Goal: Information Seeking & Learning: Find specific fact

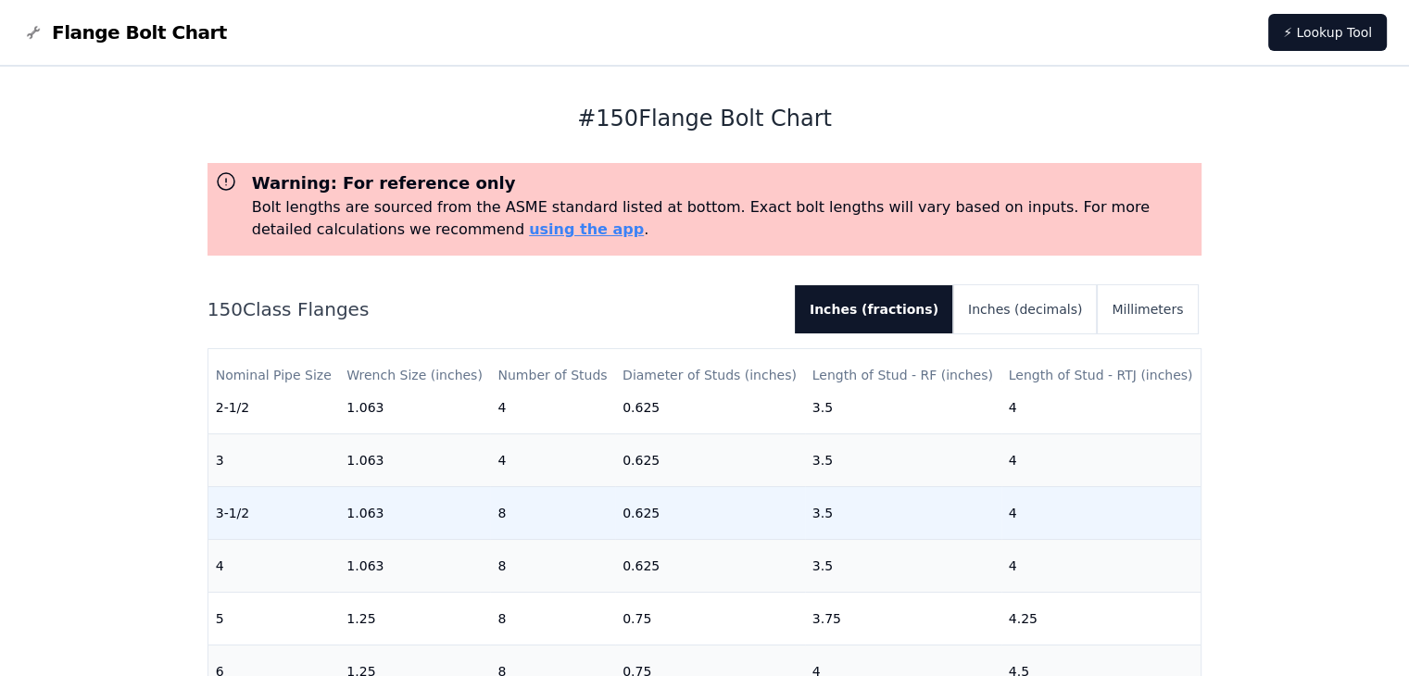
scroll to position [370, 0]
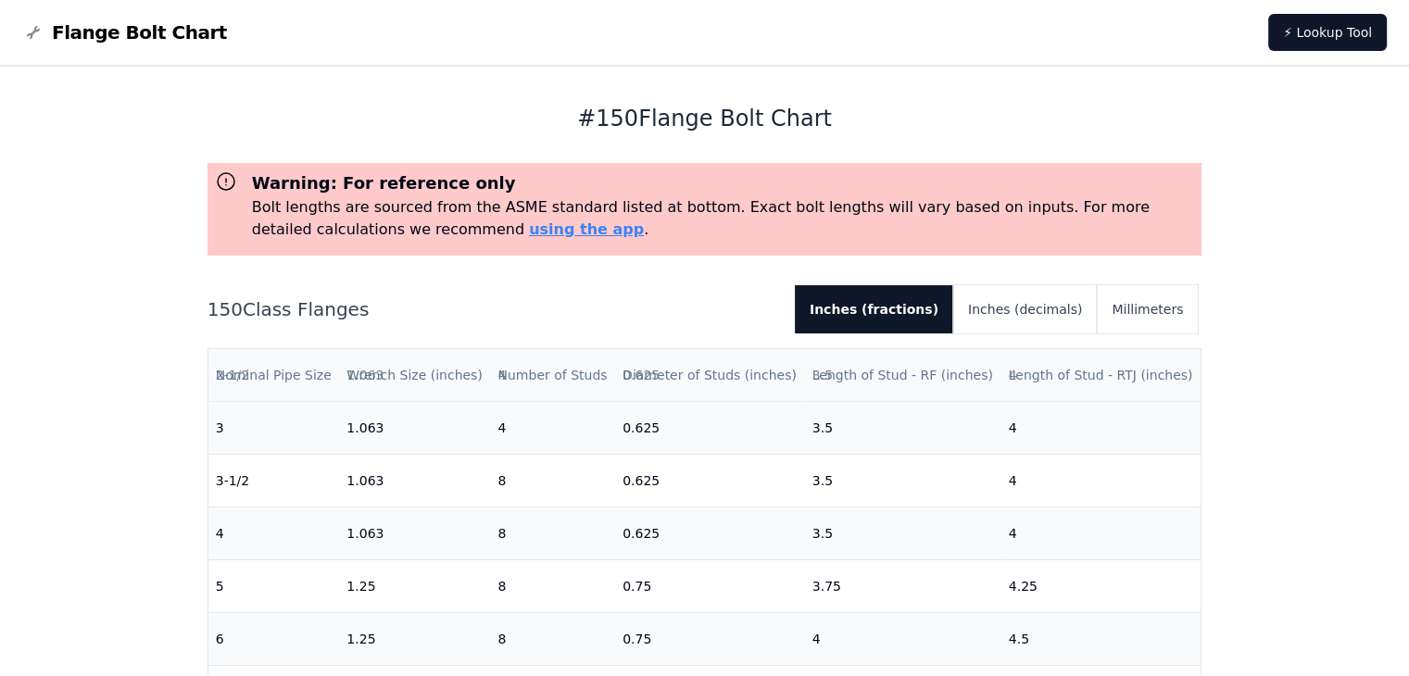
click at [937, 370] on th "Length of Stud - RF (inches)" at bounding box center [903, 375] width 196 height 53
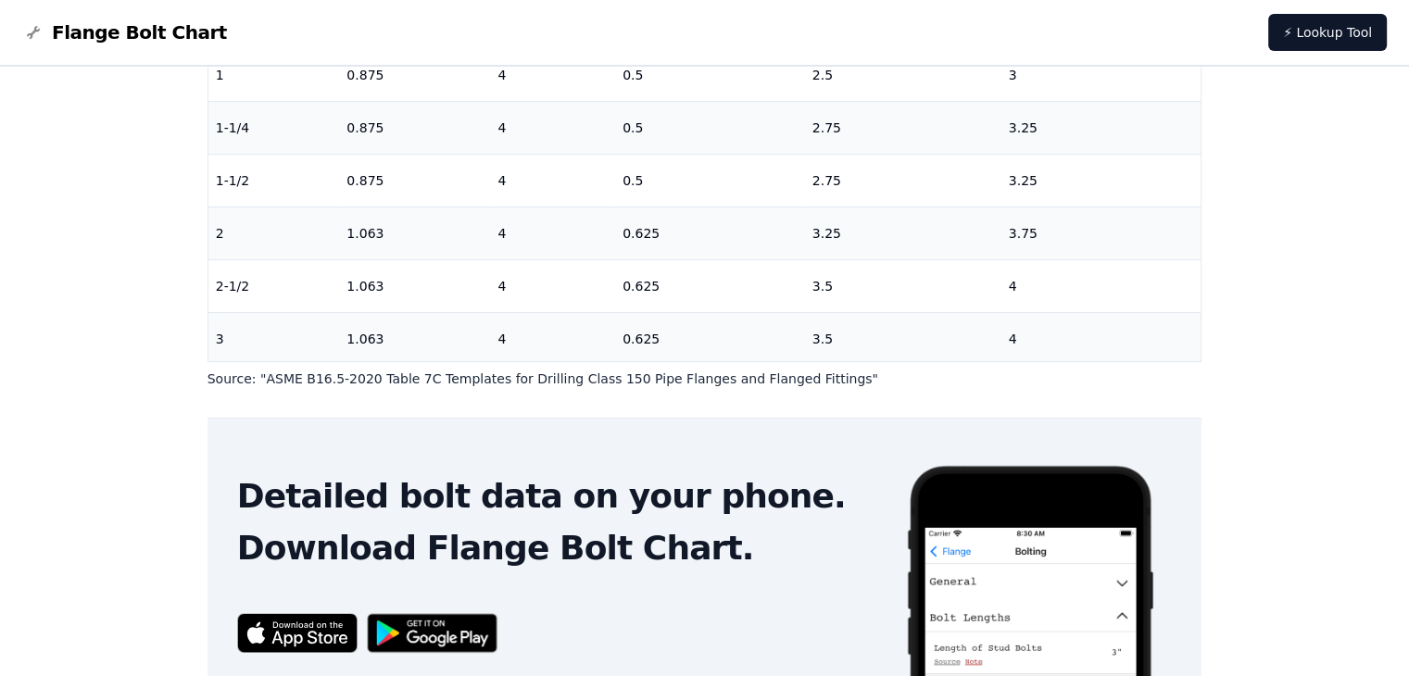
scroll to position [0, 0]
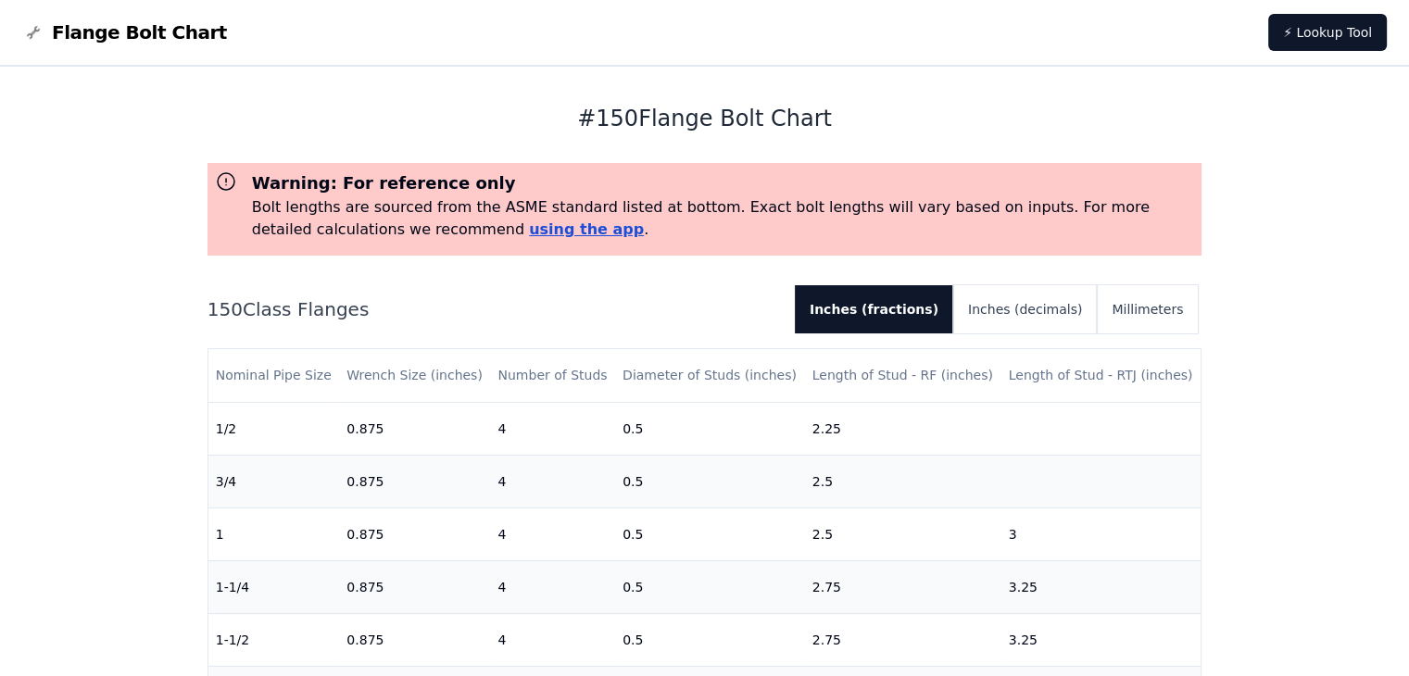
click at [529, 232] on link "using the app" at bounding box center [586, 229] width 115 height 18
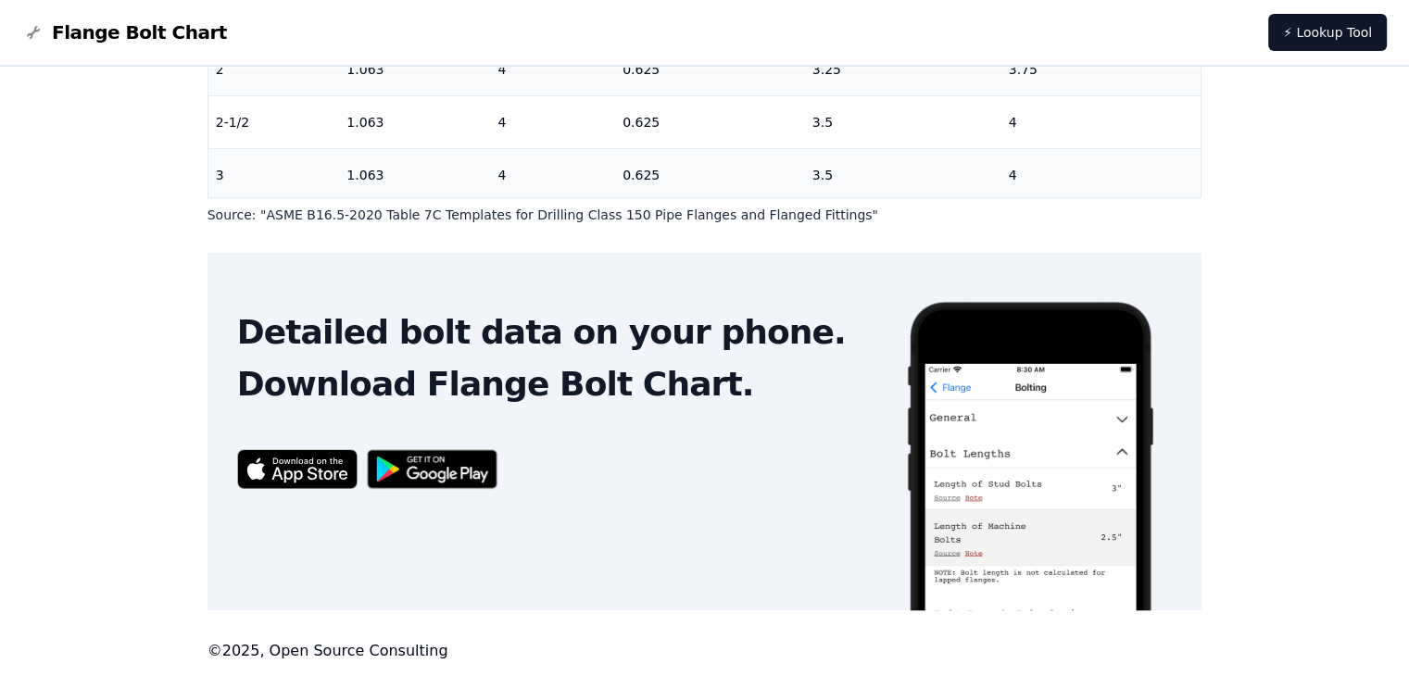
click at [457, 476] on img at bounding box center [432, 469] width 150 height 58
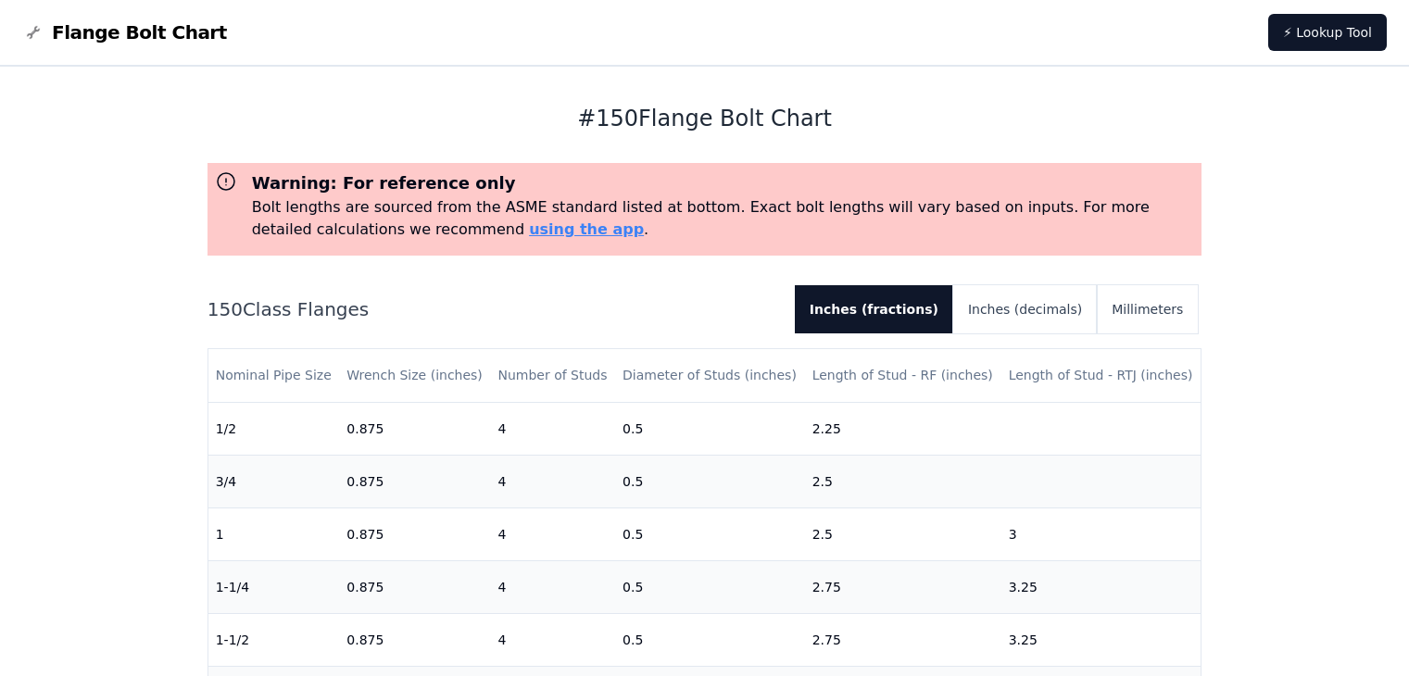
scroll to position [623, 0]
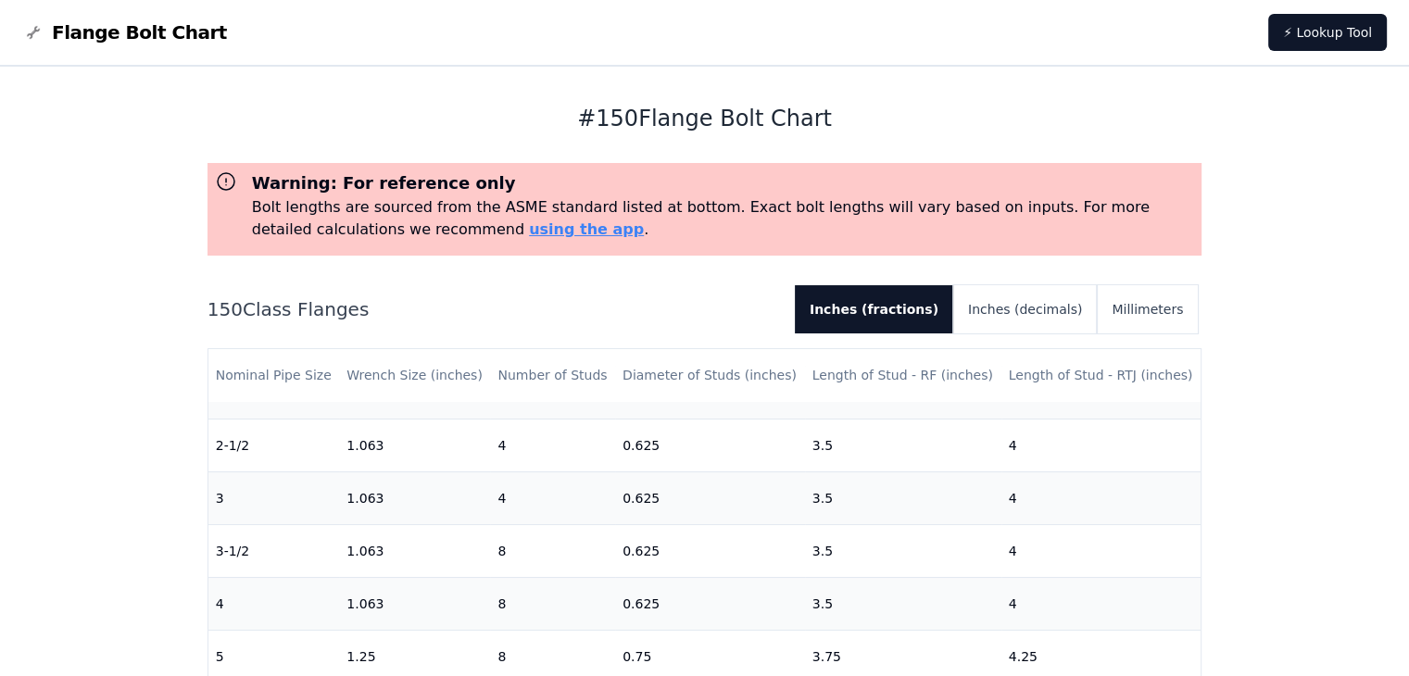
scroll to position [304, 0]
click at [1267, 382] on div "# 150 Flange Bolt Chart Warning: For reference only Bolt lengths are sourced fr…" at bounding box center [704, 684] width 1409 height 1234
click at [1052, 308] on button "Inches (decimals)" at bounding box center [1025, 309] width 144 height 48
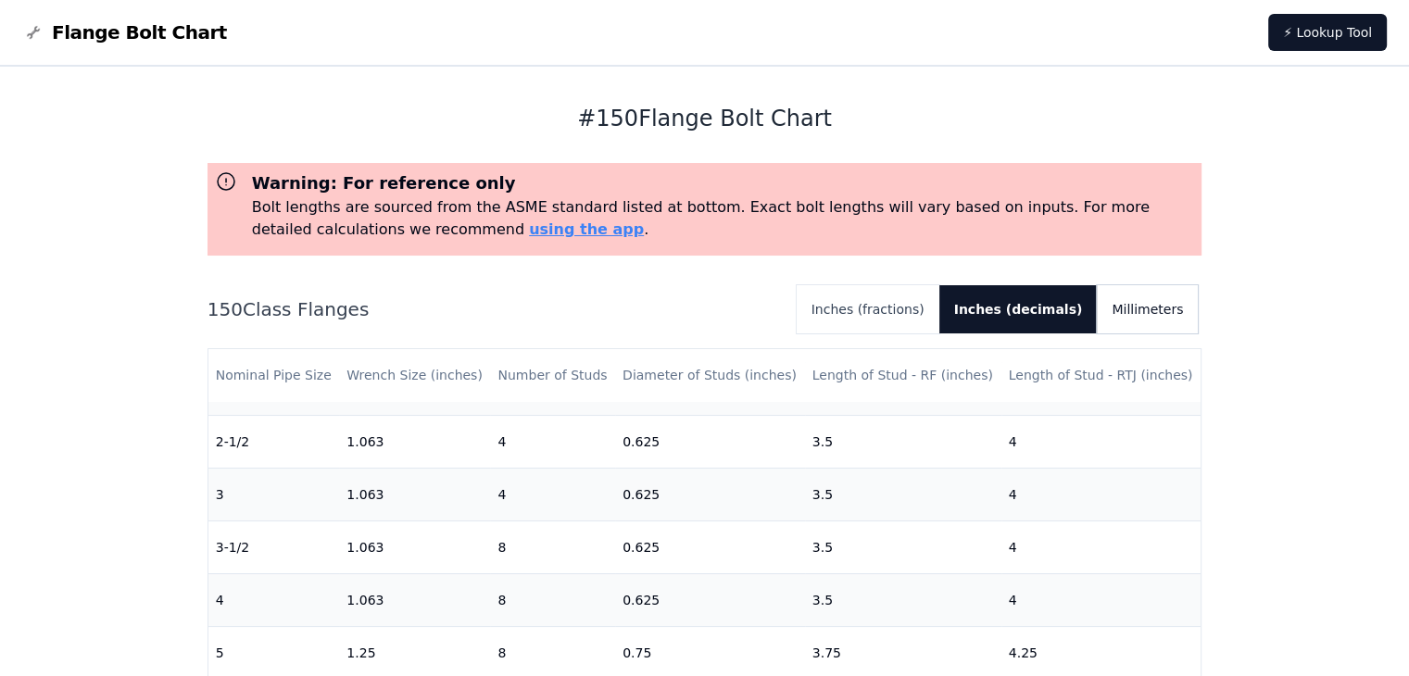
click at [1146, 314] on button "Millimeters" at bounding box center [1146, 309] width 101 height 48
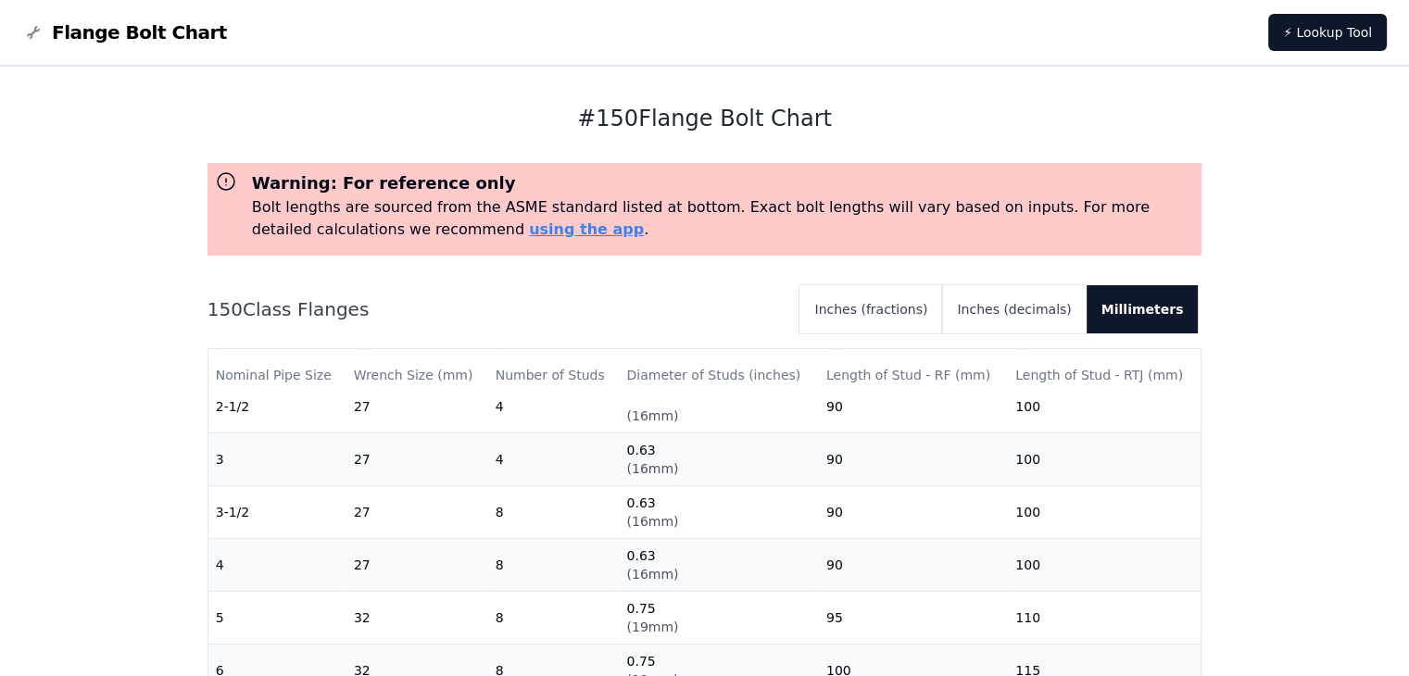
scroll to position [370, 0]
